Goal: Task Accomplishment & Management: Complete application form

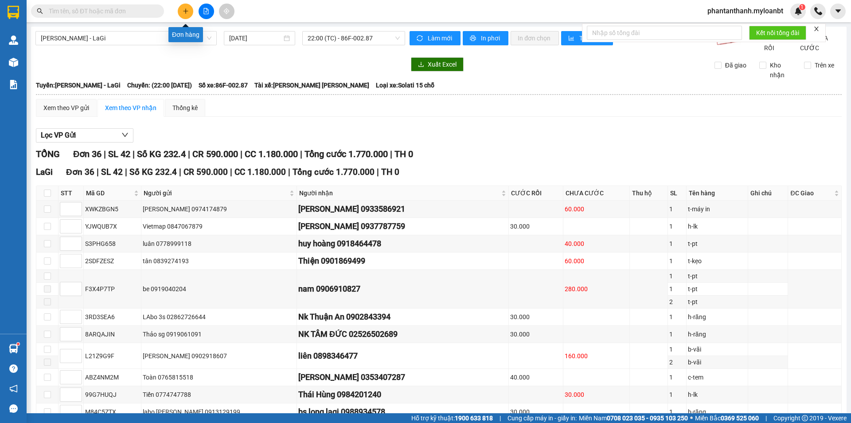
click at [189, 13] on button at bounding box center [186, 12] width 16 height 16
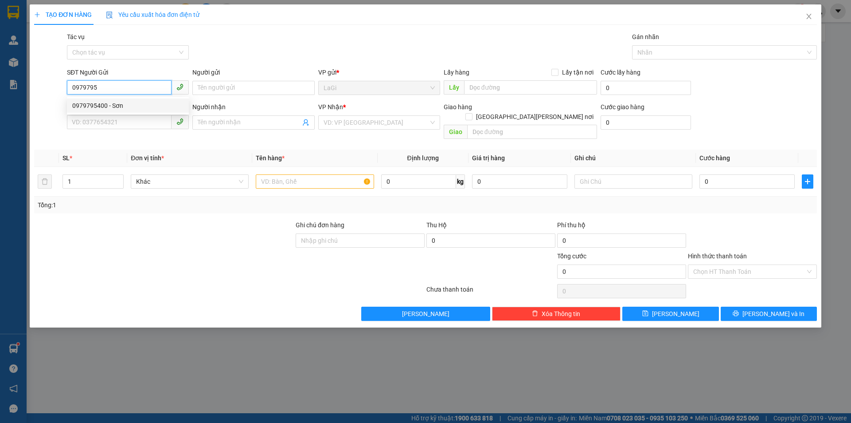
click at [176, 103] on div "0979795400 - Sơn" at bounding box center [127, 106] width 111 height 10
type input "0979795400"
type input "Sơn"
type input "0769572733"
type input "Lộc"
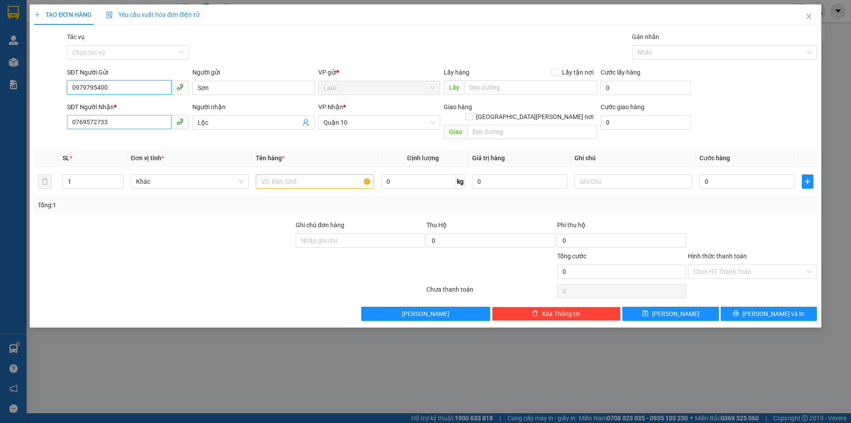
type input "0979795400"
click at [133, 121] on input "0769572733" at bounding box center [119, 122] width 105 height 14
type input "0"
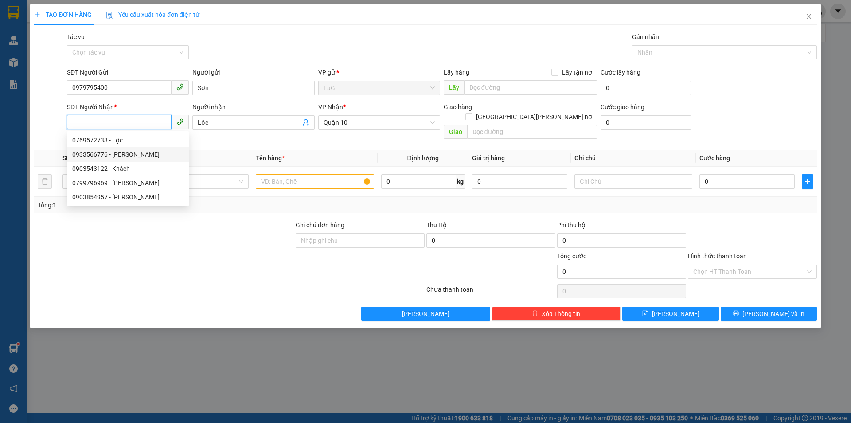
click at [128, 154] on div "0933566776 - Tuấn" at bounding box center [127, 154] width 111 height 10
type input "0933566776"
type input "Tuấn"
click at [133, 123] on input "0933566776" at bounding box center [119, 122] width 105 height 14
type input "0"
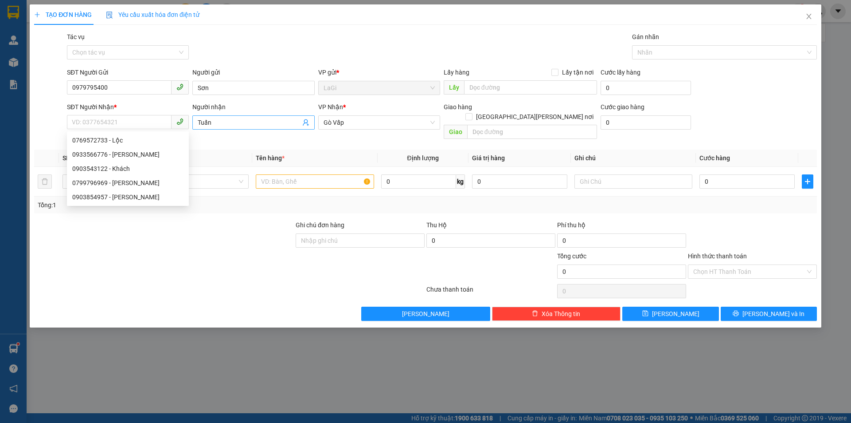
click at [215, 126] on input "Tuấn" at bounding box center [249, 123] width 102 height 10
type input "T"
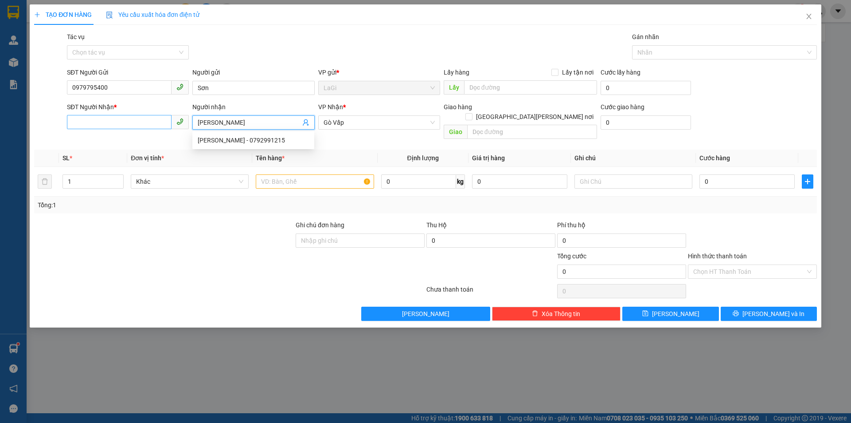
type input "[PERSON_NAME]"
click at [127, 121] on input "SĐT Người Nhận *" at bounding box center [119, 122] width 105 height 14
type input "0933584465"
click at [301, 176] on input "text" at bounding box center [315, 181] width 118 height 14
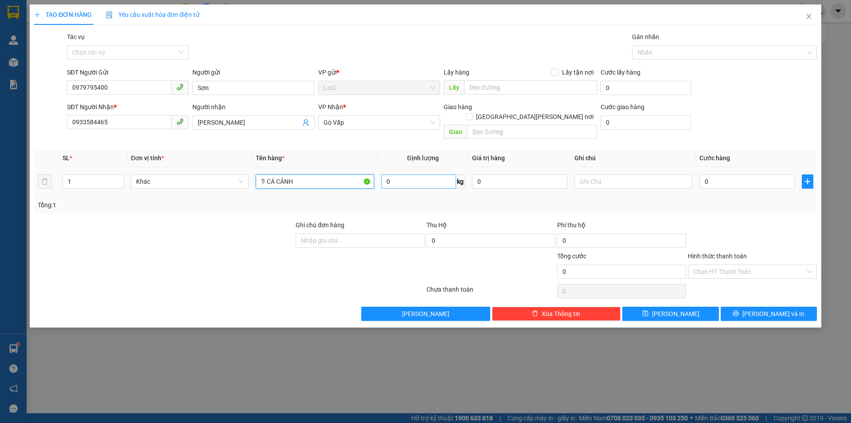
type input "T- CÁ CẢNH"
click at [421, 174] on input "0" at bounding box center [418, 181] width 75 height 14
type input "2.5"
click at [735, 175] on input "0" at bounding box center [747, 181] width 95 height 14
type input "4"
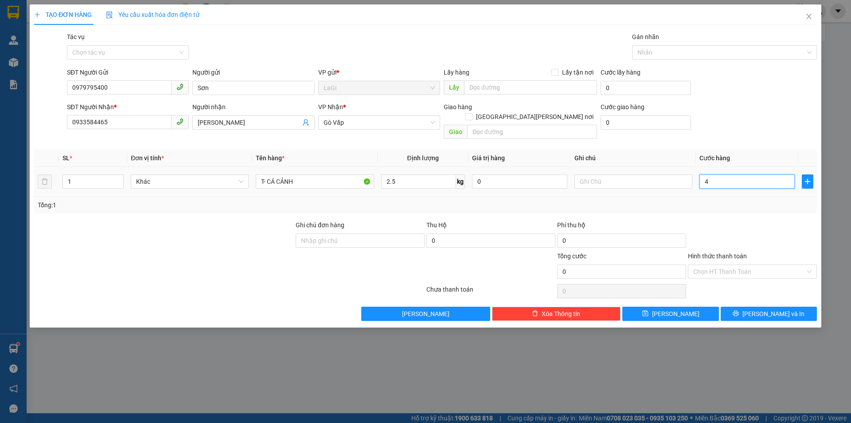
type input "4"
type input "40"
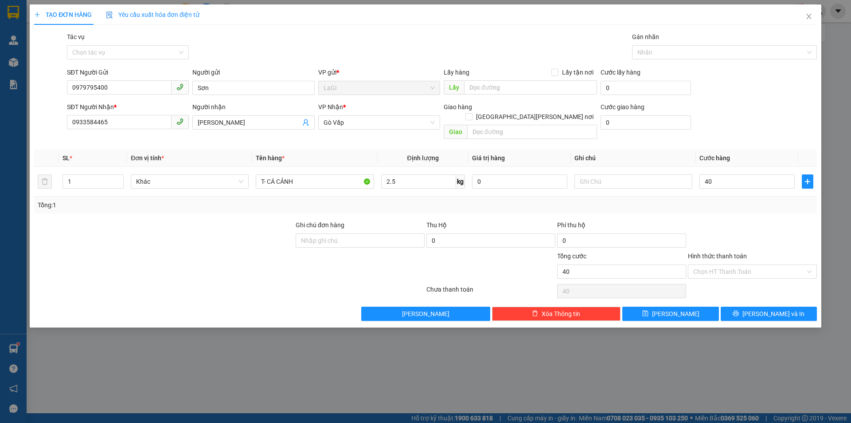
type input "40.000"
click at [729, 122] on div "SĐT Người Nhận * 0933584465 Người nhận MINH TUẤN VP Nhận * Gò Vấp Giao hàng G…" at bounding box center [442, 122] width 754 height 41
click at [687, 306] on button "Lưu" at bounding box center [671, 313] width 96 height 14
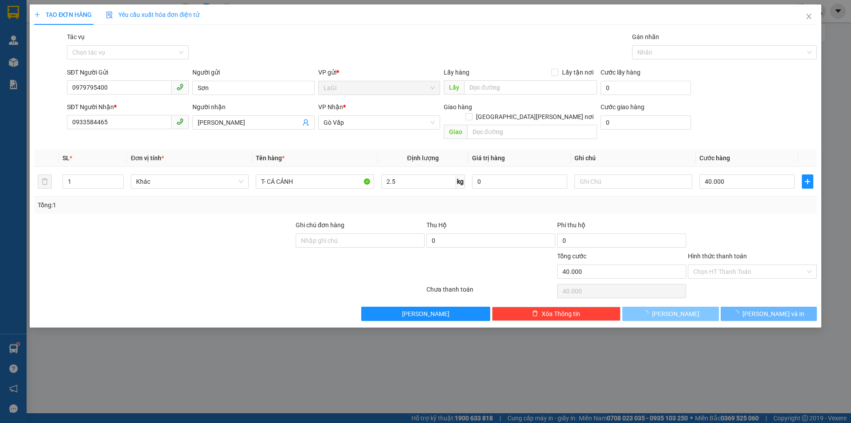
type input "0"
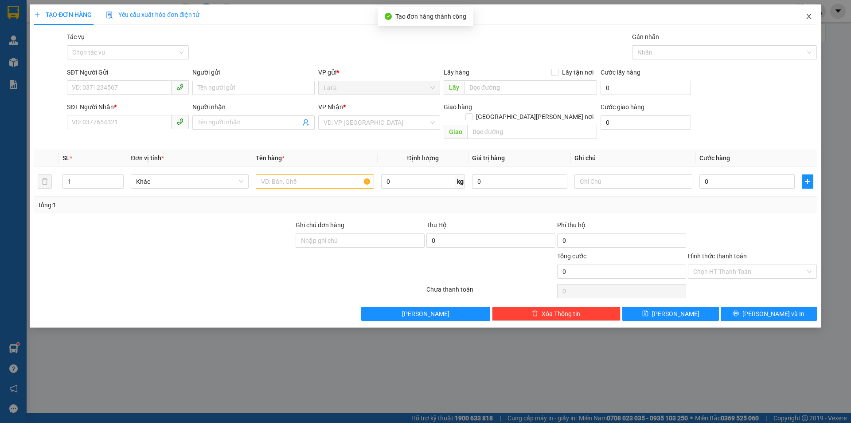
click at [808, 20] on icon "close" at bounding box center [809, 16] width 7 height 7
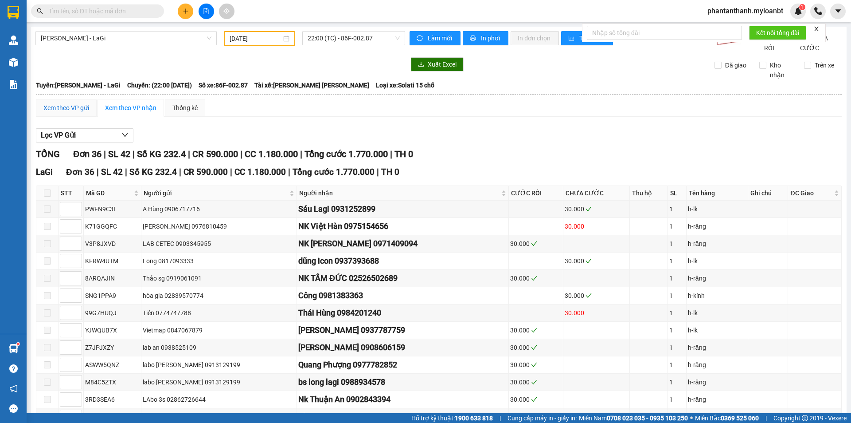
click at [77, 113] on div "Xem theo VP gửi" at bounding box center [66, 108] width 46 height 10
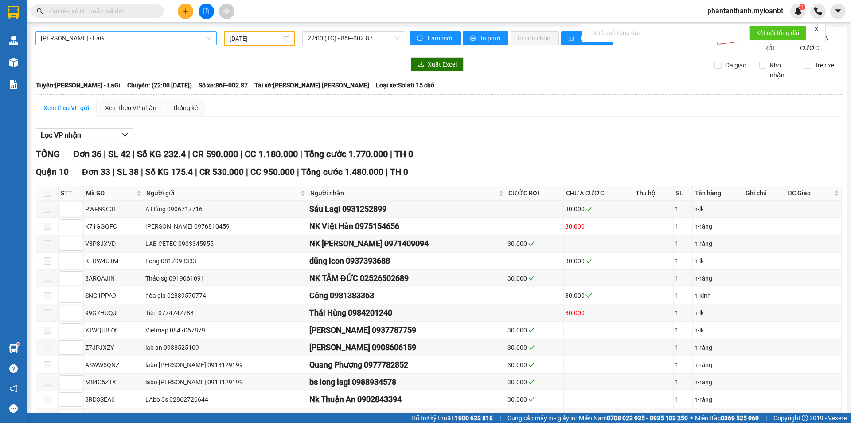
click at [131, 42] on span "Hồ Chí Minh - LaGi" at bounding box center [126, 37] width 171 height 13
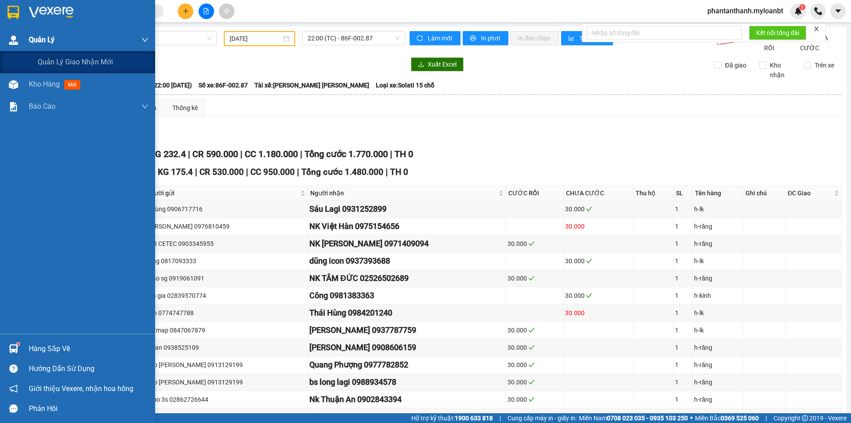
click at [20, 36] on div at bounding box center [14, 40] width 16 height 16
click at [43, 59] on span "Quản lý giao nhận mới" at bounding box center [75, 61] width 75 height 11
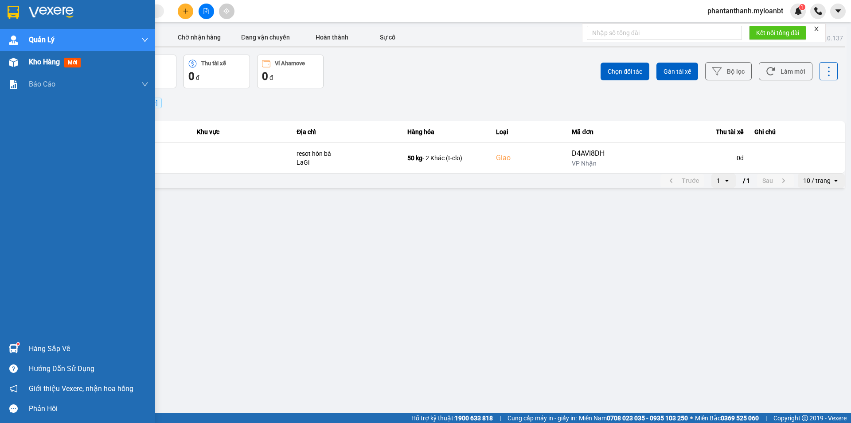
click at [63, 56] on div "Kho hàng mới" at bounding box center [89, 62] width 120 height 22
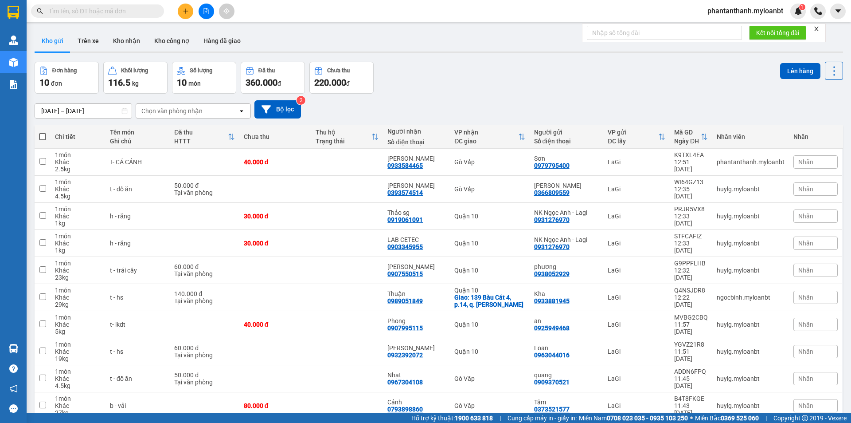
scroll to position [43, 0]
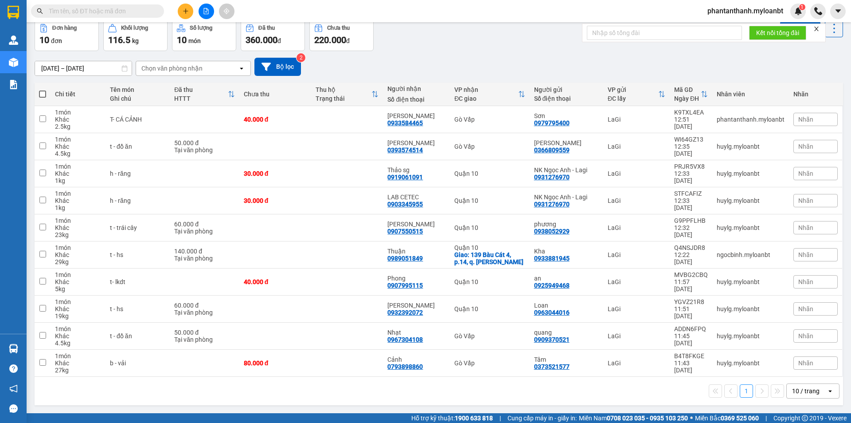
click at [106, 4] on span at bounding box center [97, 10] width 133 height 13
click at [106, 5] on span at bounding box center [97, 10] width 133 height 13
click at [105, 9] on input "text" at bounding box center [101, 11] width 105 height 10
paste input "0792882882"
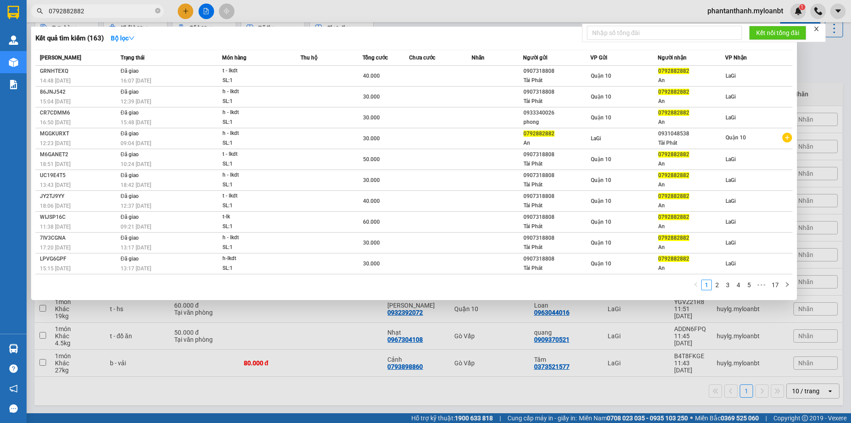
type input "0792882882"
click at [158, 8] on span at bounding box center [157, 11] width 5 height 8
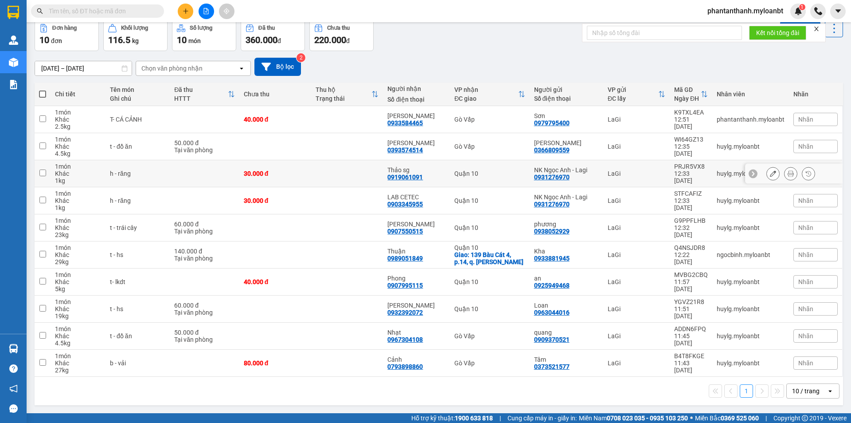
scroll to position [0, 0]
